Goal: Navigation & Orientation: Find specific page/section

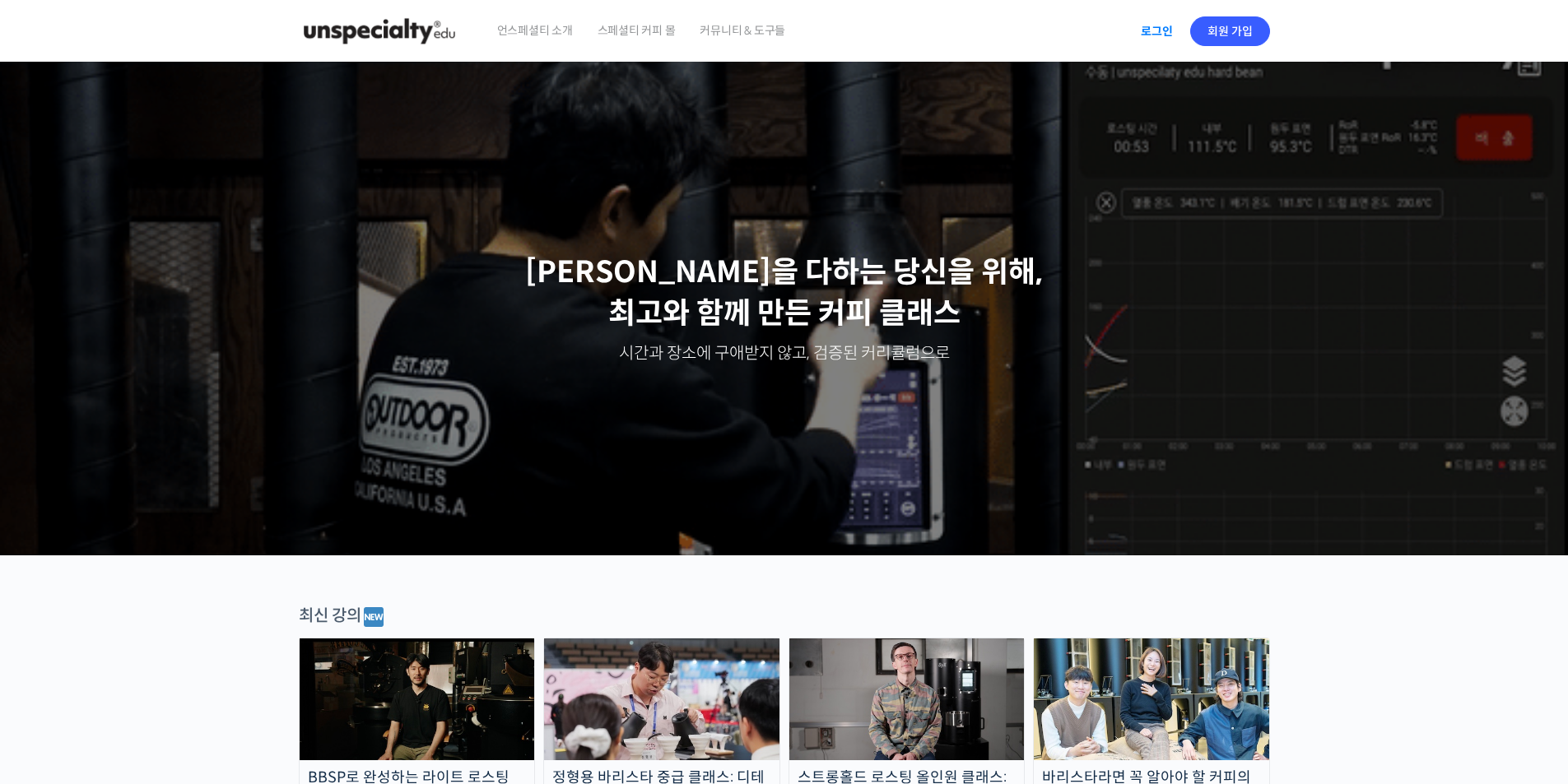
click at [1157, 36] on link "로그인" at bounding box center [1156, 31] width 52 height 38
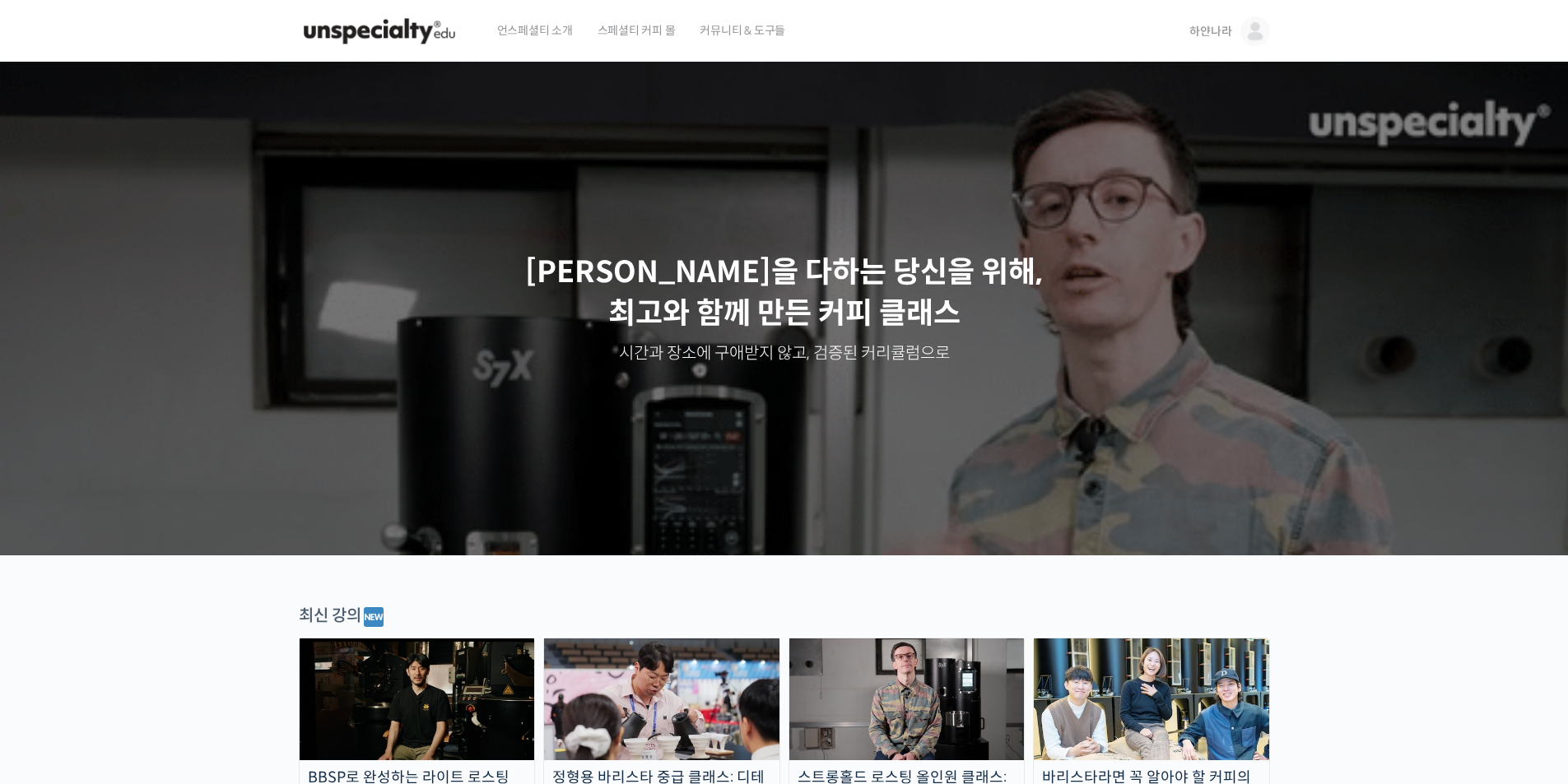
click at [1224, 22] on link "하얀나라" at bounding box center [1229, 31] width 80 height 63
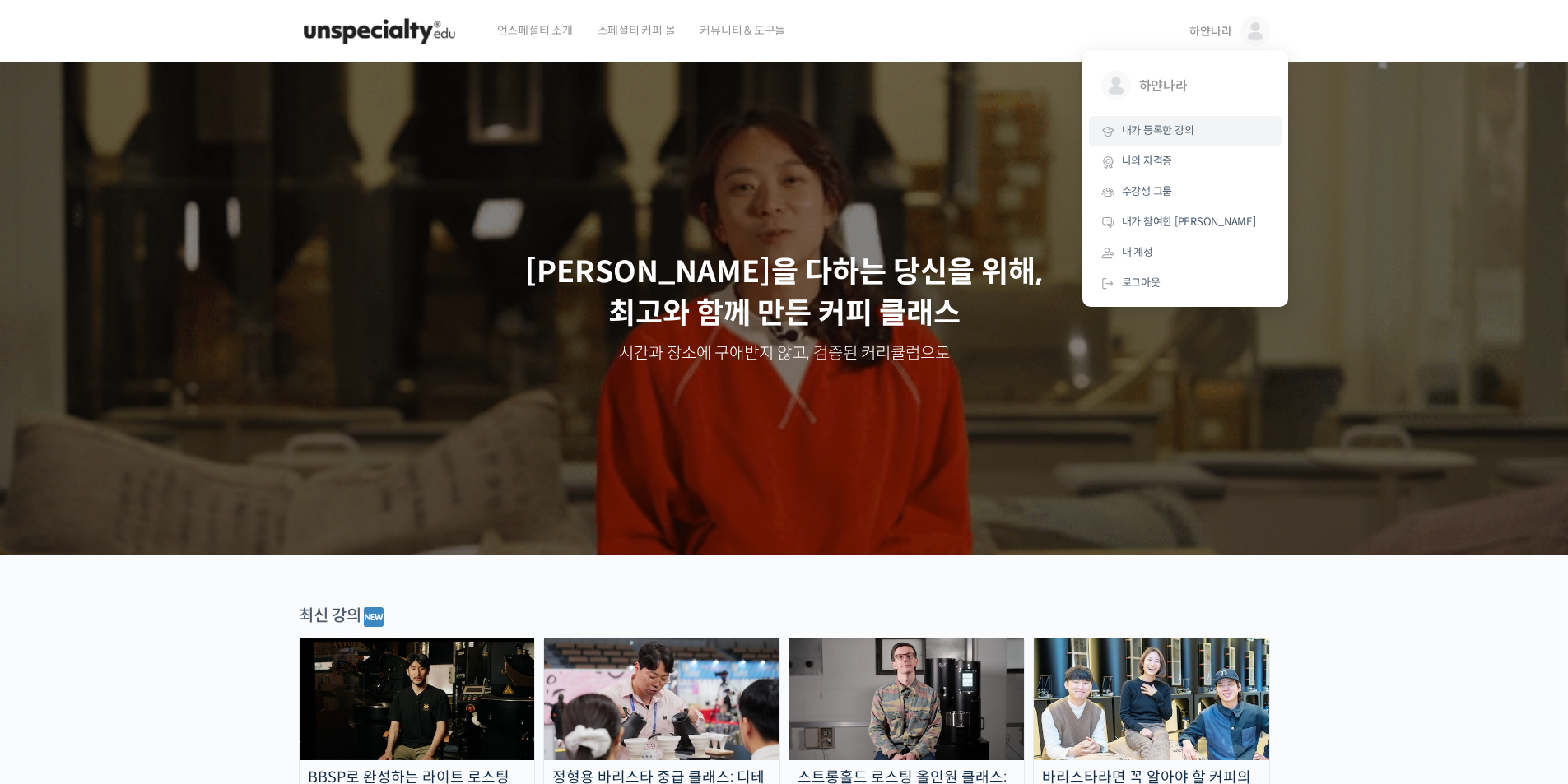
click at [1172, 126] on span "내가 등록한 강의" at bounding box center [1158, 130] width 73 height 14
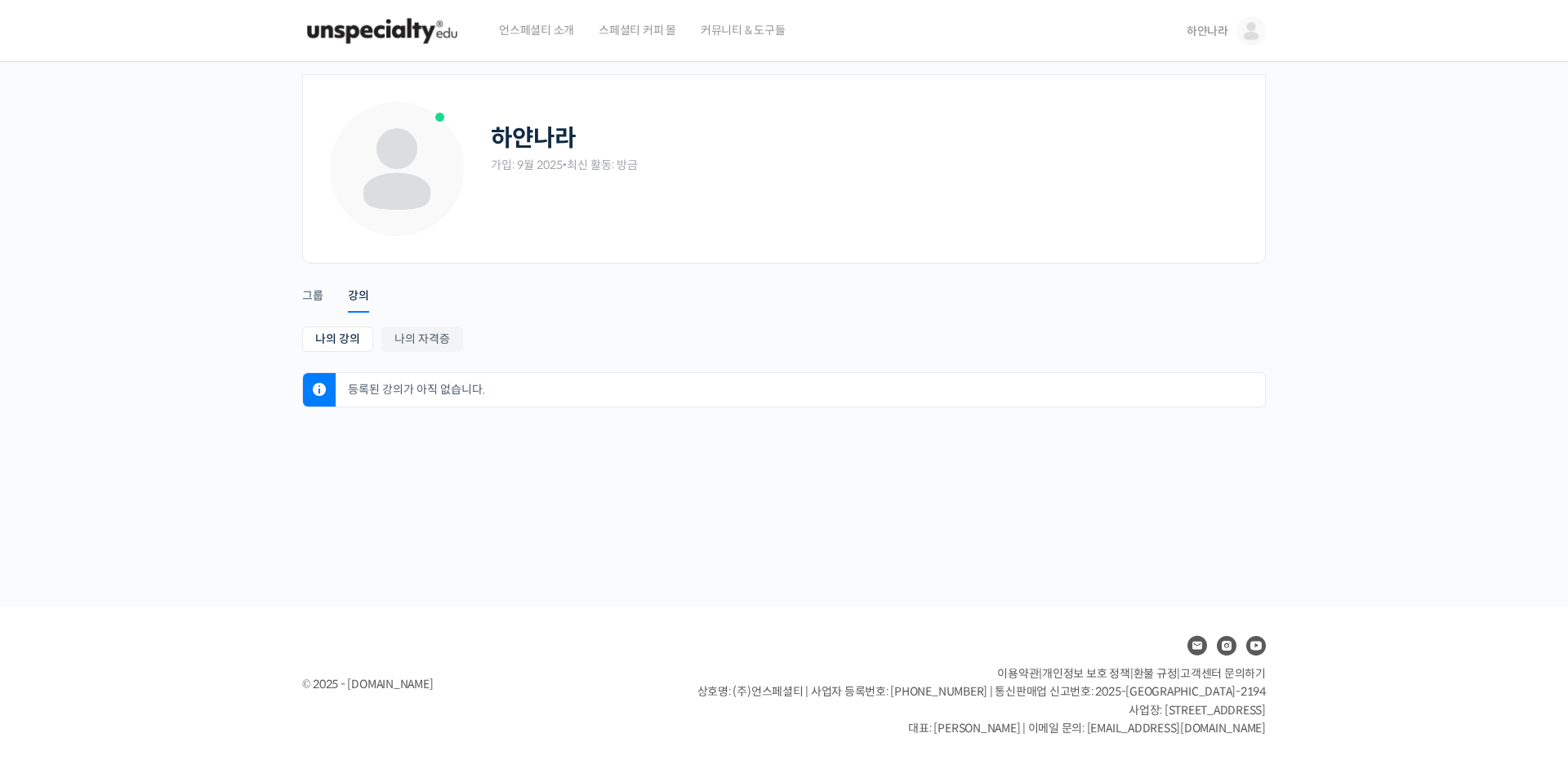
click at [372, 29] on img at bounding box center [382, 31] width 160 height 49
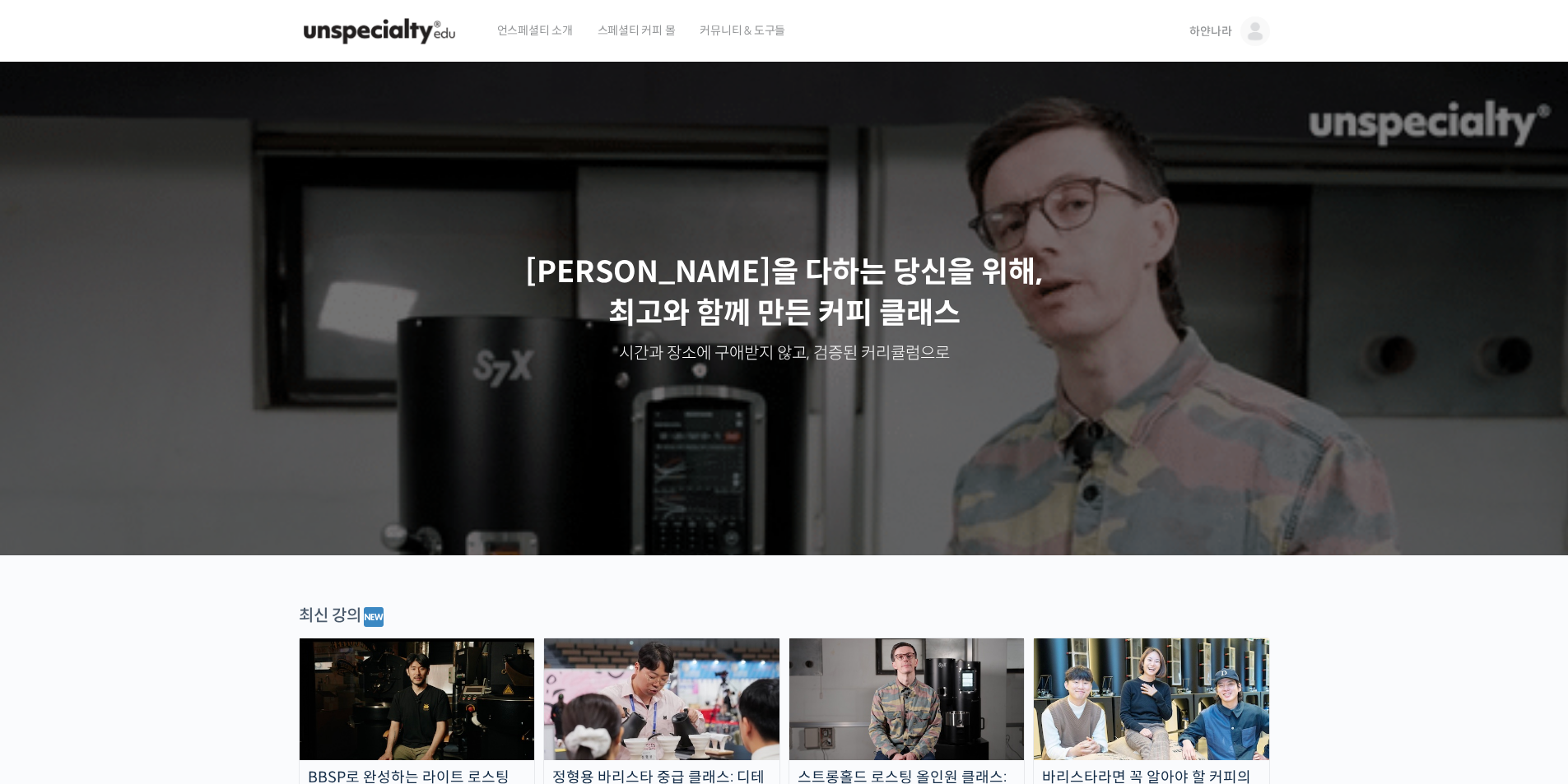
drag, startPoint x: 0, startPoint y: 0, endPoint x: 1075, endPoint y: 42, distance: 1075.8
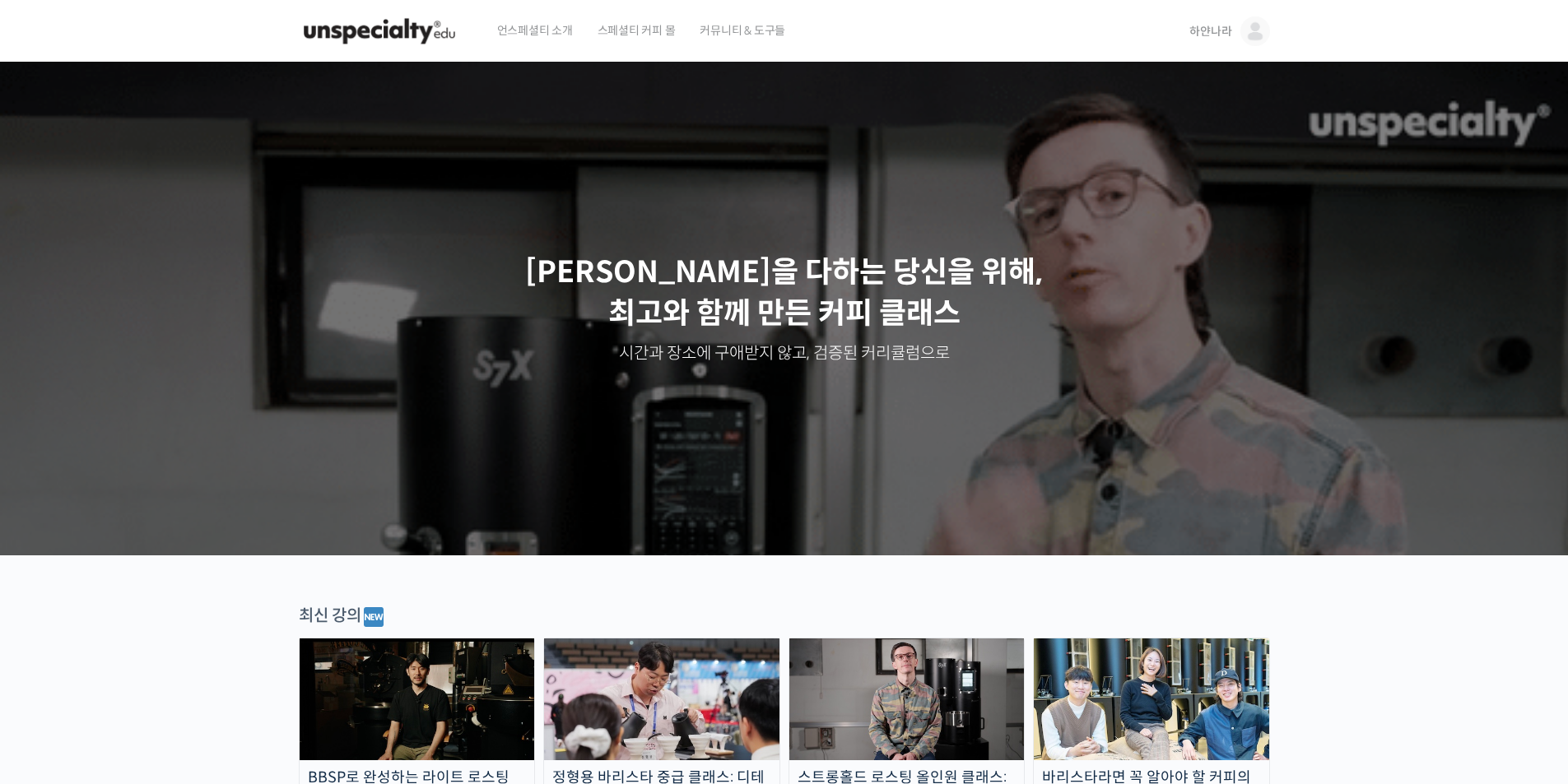
click at [1075, 42] on div "언스페셜티 소개 스페셜티 커피 몰 커뮤니티 & 도구들" at bounding box center [828, 31] width 687 height 63
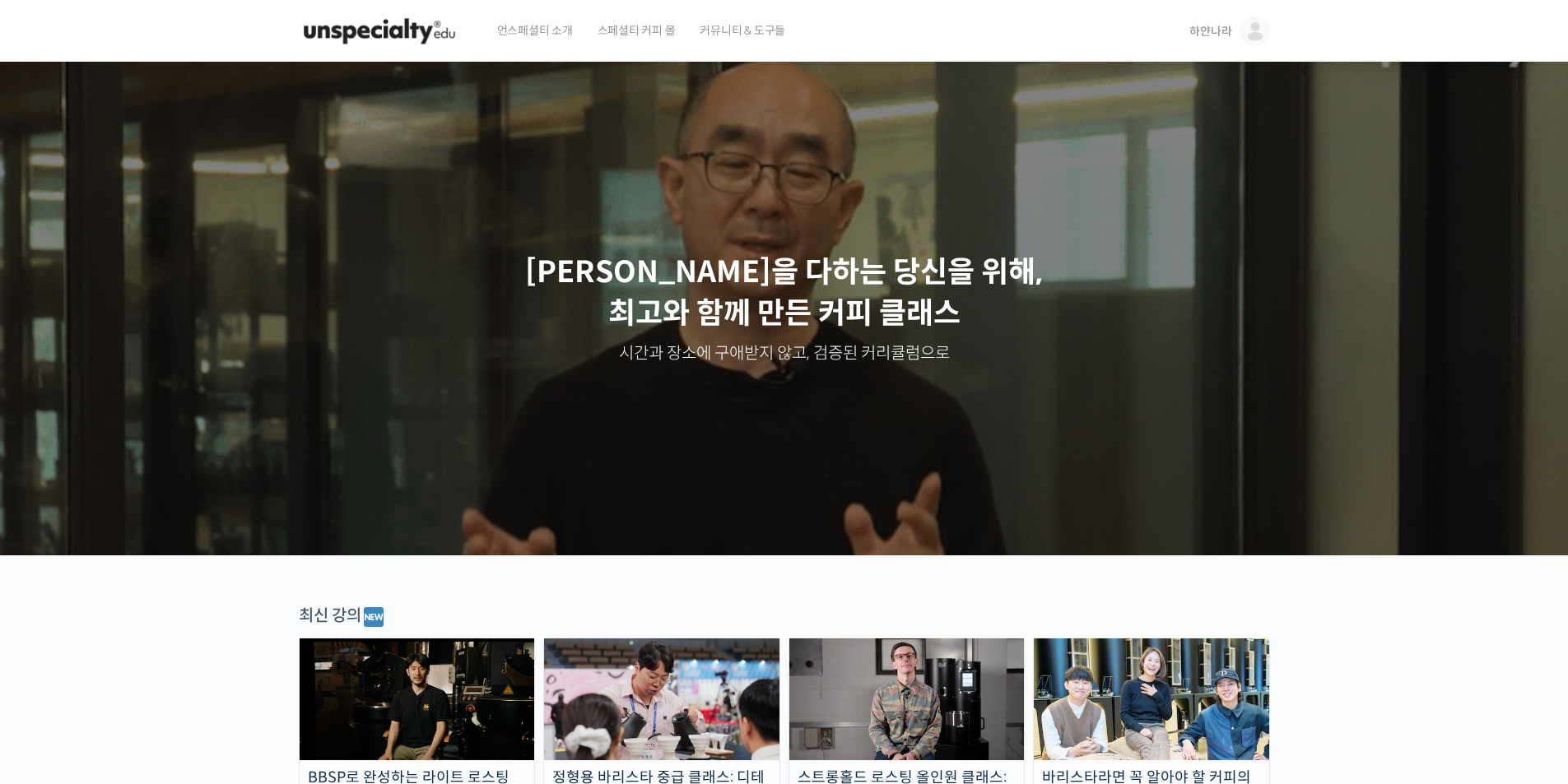
click at [731, 23] on span "커뮤니티 & 도구들" at bounding box center [743, 31] width 86 height 63
